Goal: Complete application form

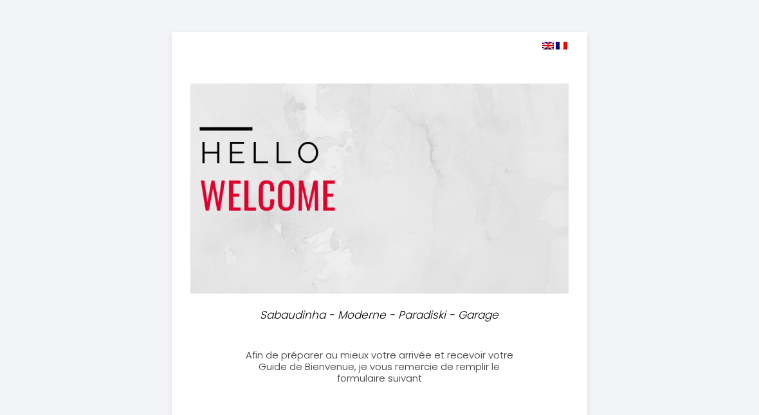
select select
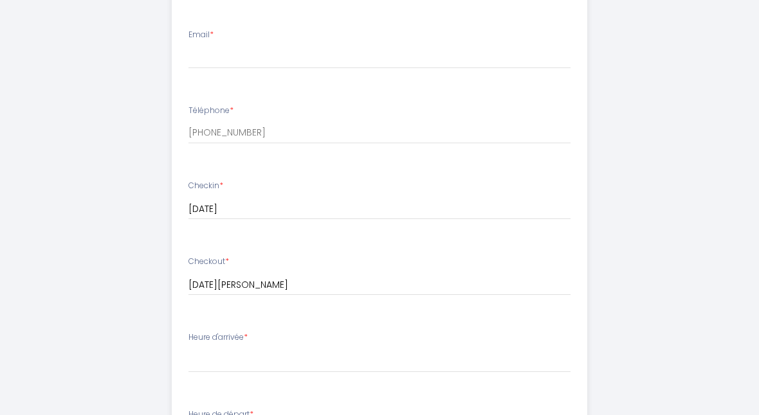
scroll to position [384, 0]
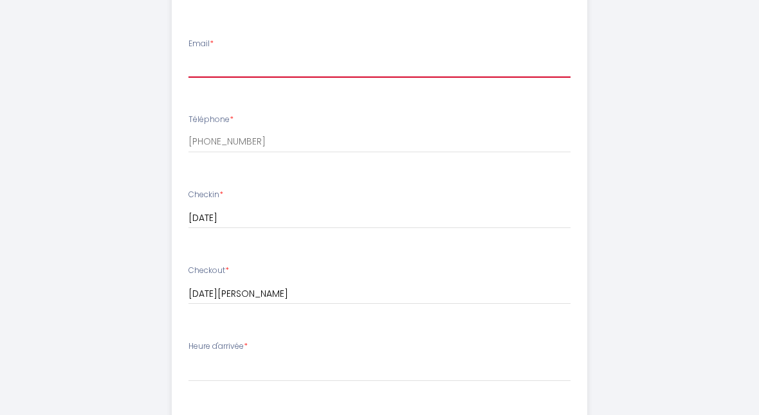
click at [228, 55] on input "Email *" at bounding box center [379, 66] width 383 height 23
type input "[EMAIL_ADDRESS][DOMAIN_NAME]"
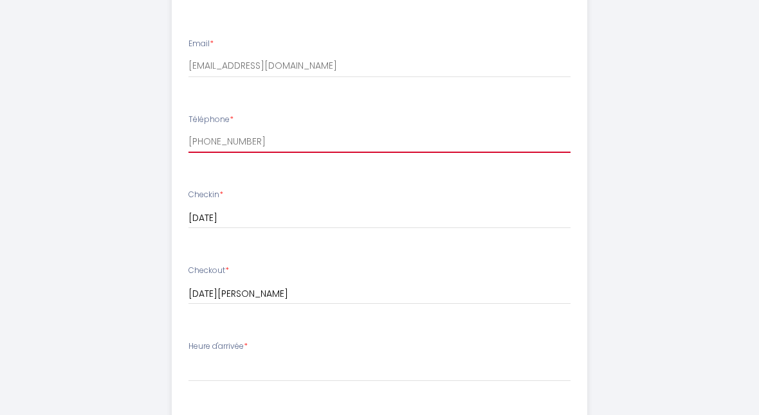
click at [448, 147] on input "[PHONE_NUMBER]" at bounding box center [379, 141] width 383 height 23
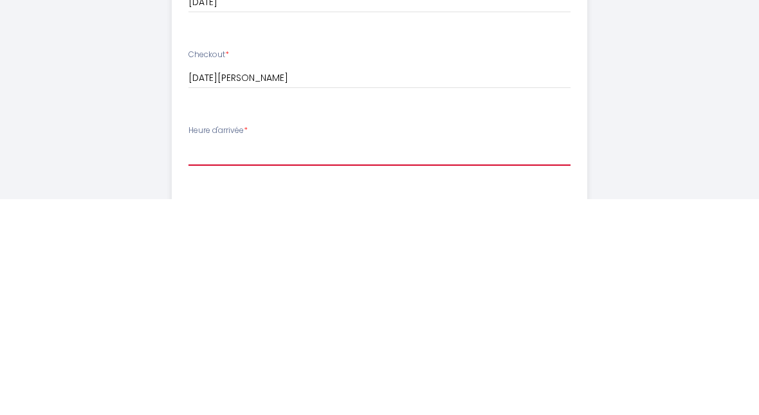
click at [413, 357] on select "17:00 17:30 18:00 18:30 19:00 19:30 20:00 20:30 21:00 21:30 22:00 22:30 23:00 2…" at bounding box center [379, 369] width 383 height 24
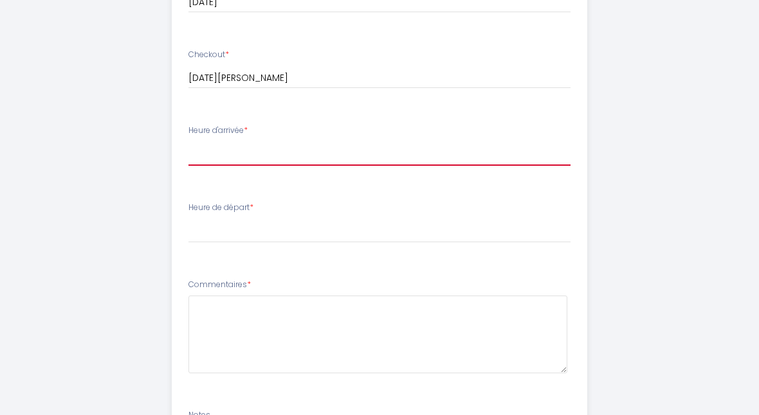
select select "17:00"
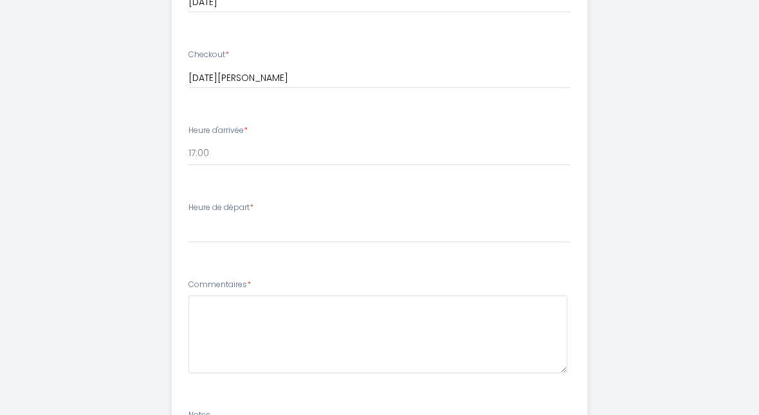
click at [431, 246] on li "Heure de départ * 00:00 00:30 01:00 01:30 02:00 02:30 03:00 03:30 04:00 04:30 0…" at bounding box center [379, 228] width 415 height 69
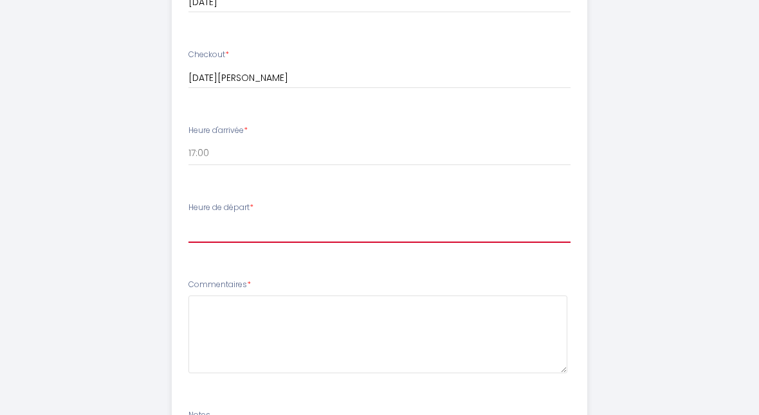
click at [439, 237] on select "00:00 00:30 01:00 01:30 02:00 02:30 03:00 03:30 04:00 04:30 05:00 05:30 06:00 0…" at bounding box center [379, 231] width 383 height 24
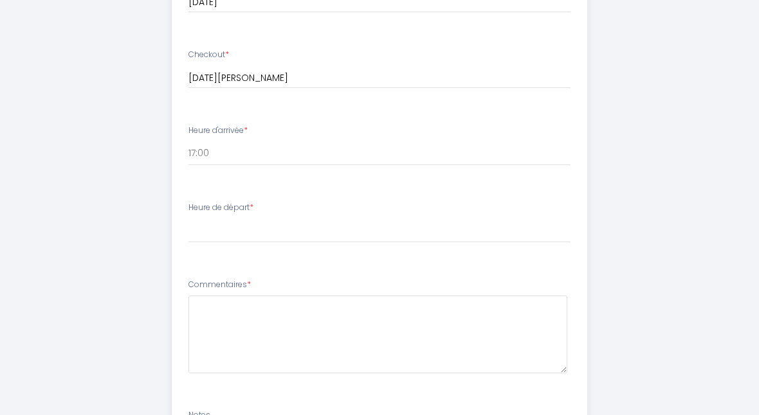
click at [742, 118] on div "Sabaudinha - Moderne - Paradiski - Garage Afin de préparer au mieux votre arriv…" at bounding box center [379, 6] width 759 height 1214
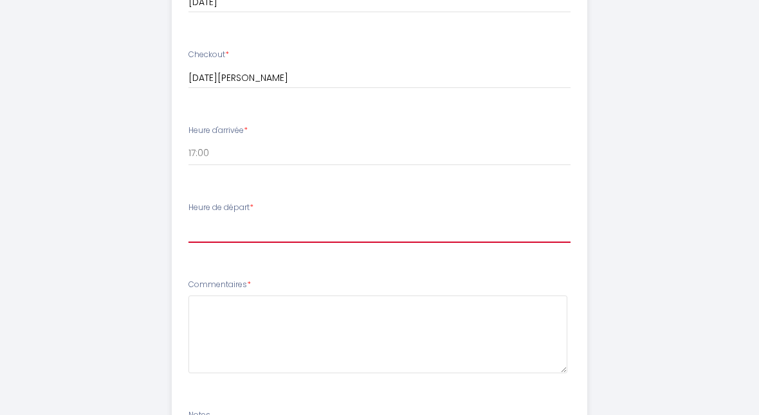
click at [420, 221] on select "00:00 00:30 01:00 01:30 02:00 02:30 03:00 03:30 04:00 04:30 05:00 05:30 06:00 0…" at bounding box center [379, 231] width 383 height 24
click at [405, 233] on select "00:00 00:30 01:00 01:30 02:00 02:30 03:00 03:30 04:00 04:30 05:00 05:30 06:00 0…" at bounding box center [379, 231] width 383 height 24
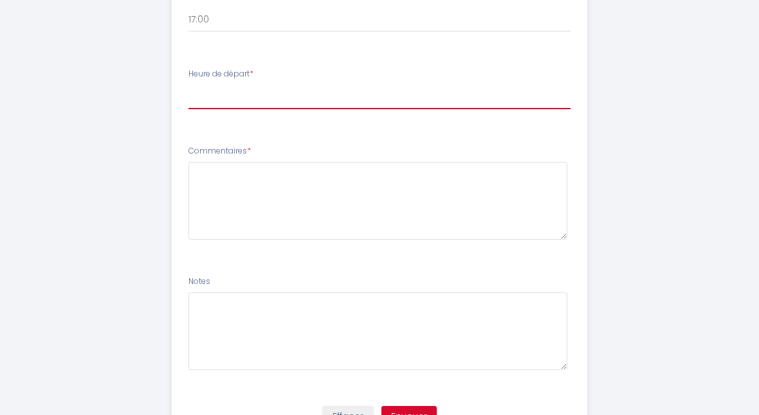
scroll to position [731, 0]
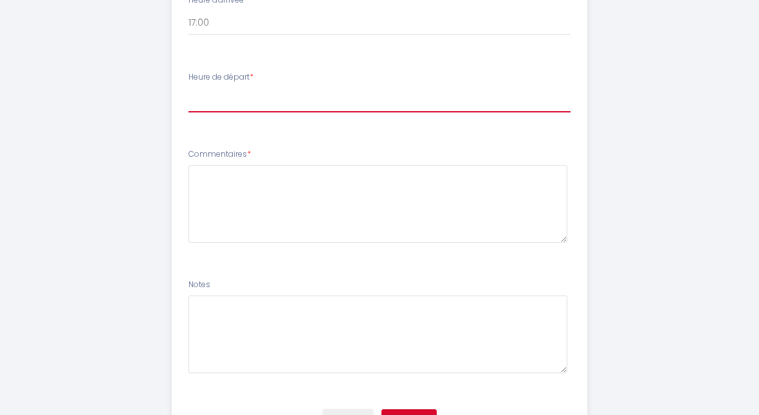
click at [466, 92] on select "00:00 00:30 01:00 01:30 02:00 02:30 03:00 03:30 04:00 04:30 05:00 05:30 06:00 0…" at bounding box center [379, 100] width 383 height 24
select select "10:00"
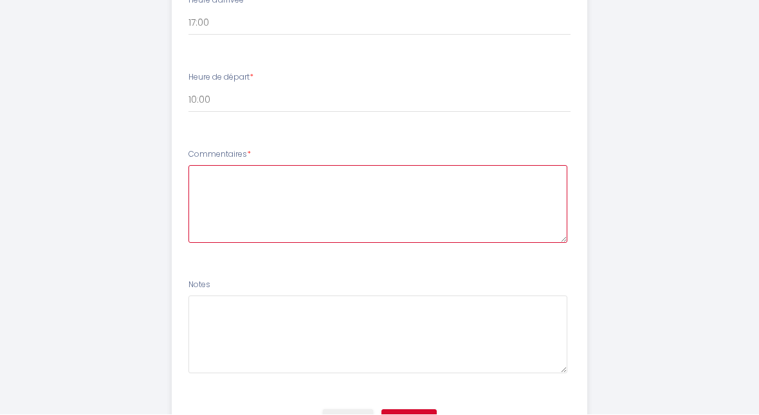
click at [479, 203] on textarea at bounding box center [377, 205] width 379 height 78
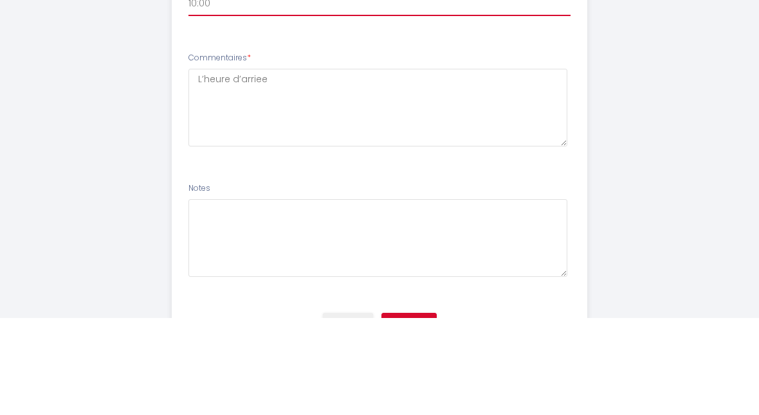
scroll to position [725, 0]
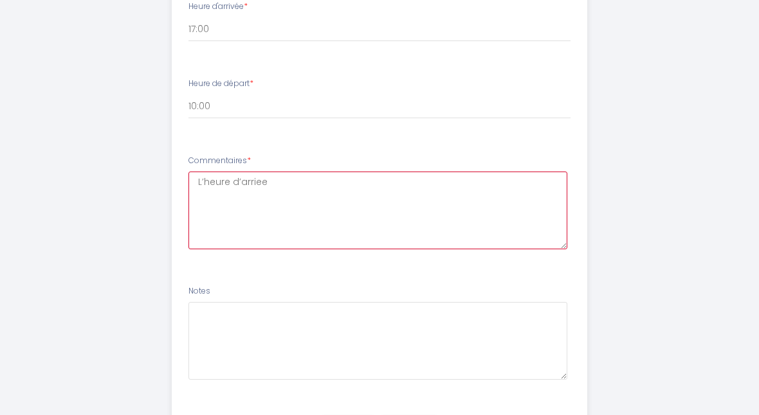
click at [492, 179] on textarea "L’heure d’arriee" at bounding box center [377, 211] width 379 height 78
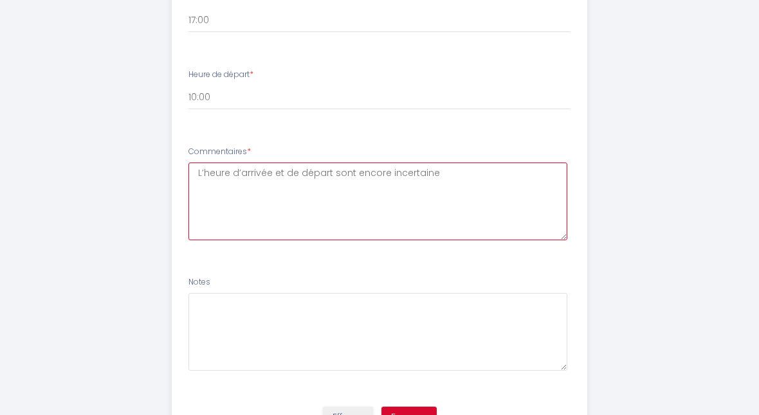
type textarea "L’heure d’arrivée et de départ sont encore incertaine"
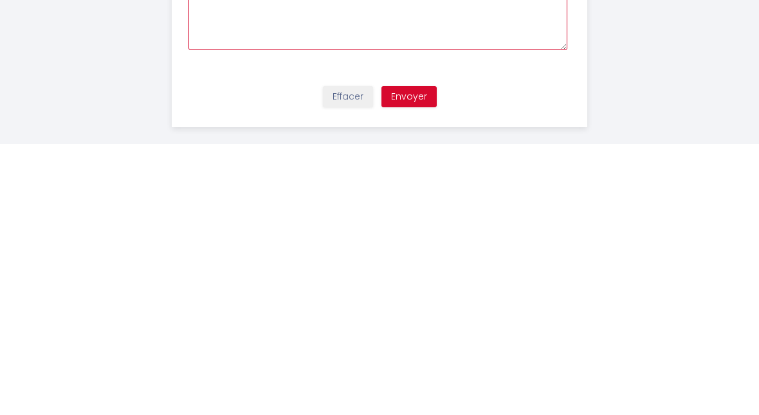
scroll to position [793, 0]
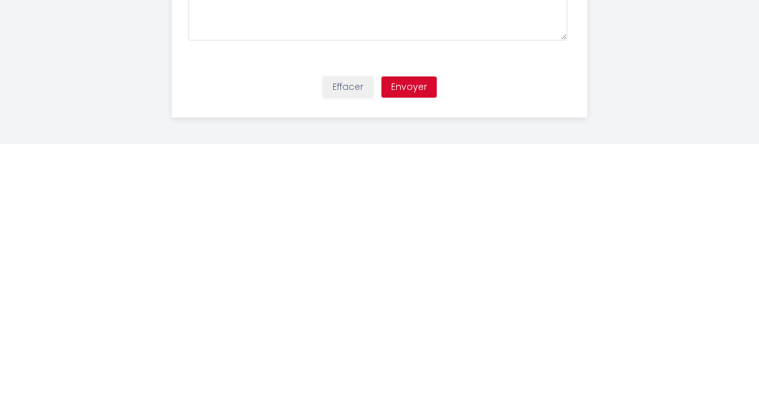
click at [417, 348] on button "Envoyer" at bounding box center [408, 359] width 55 height 22
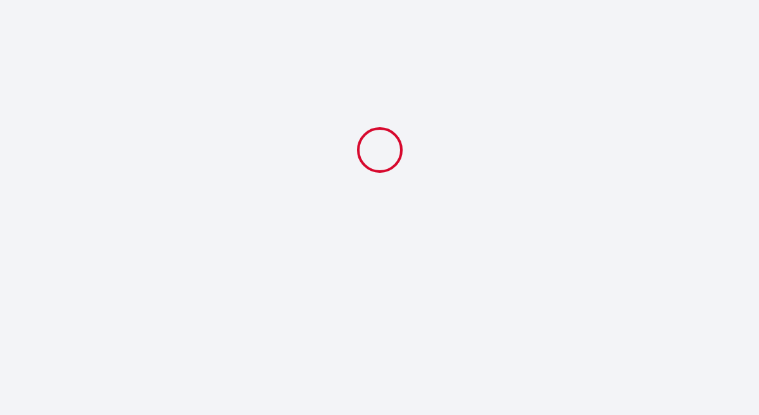
select select "10:00"
